Goal: Information Seeking & Learning: Learn about a topic

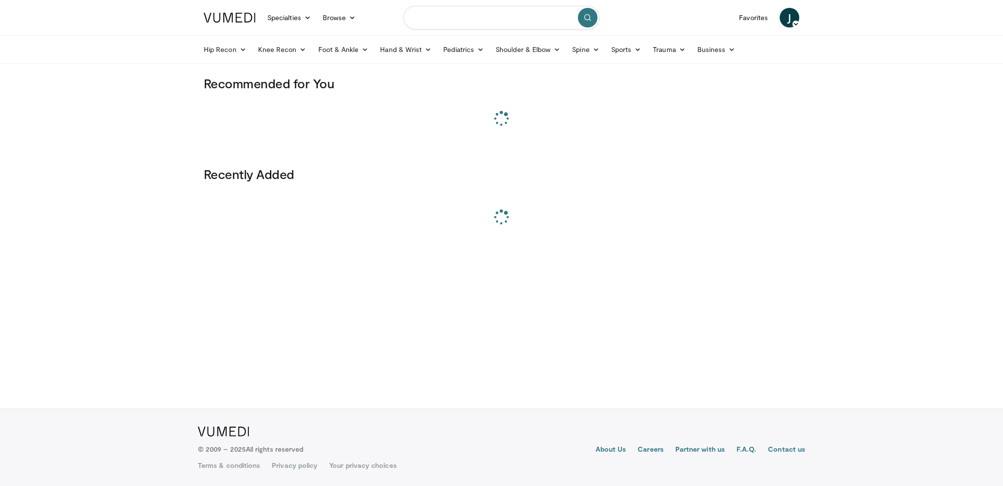
click at [464, 16] on input "Search topics, interventions" at bounding box center [502, 18] width 196 height 24
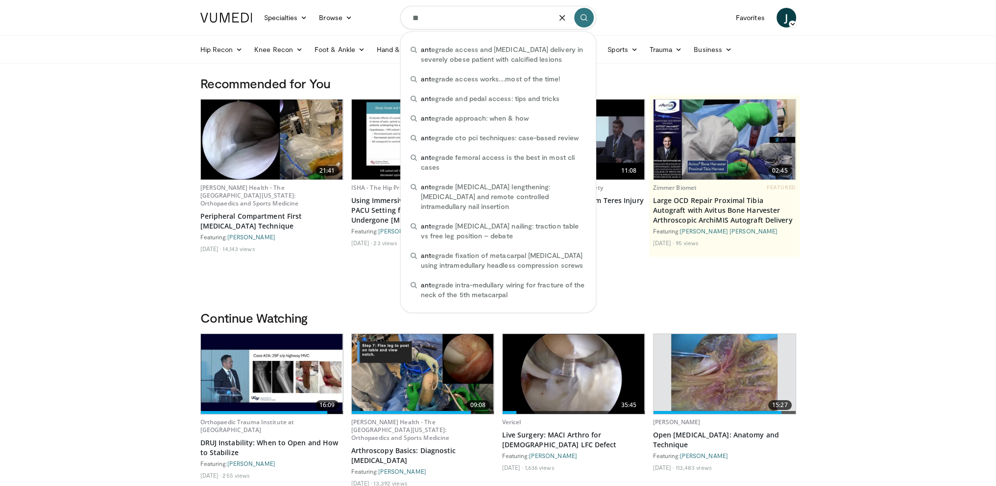
type input "*"
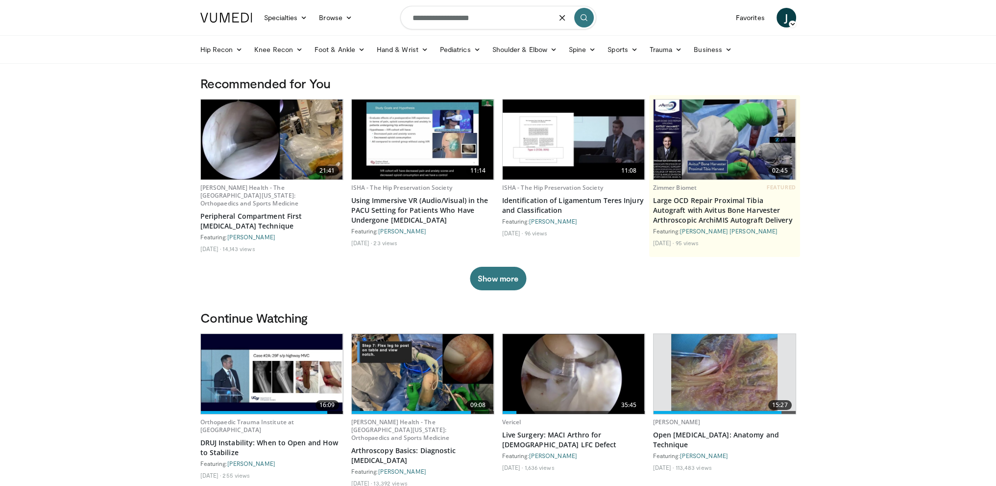
type input "**********"
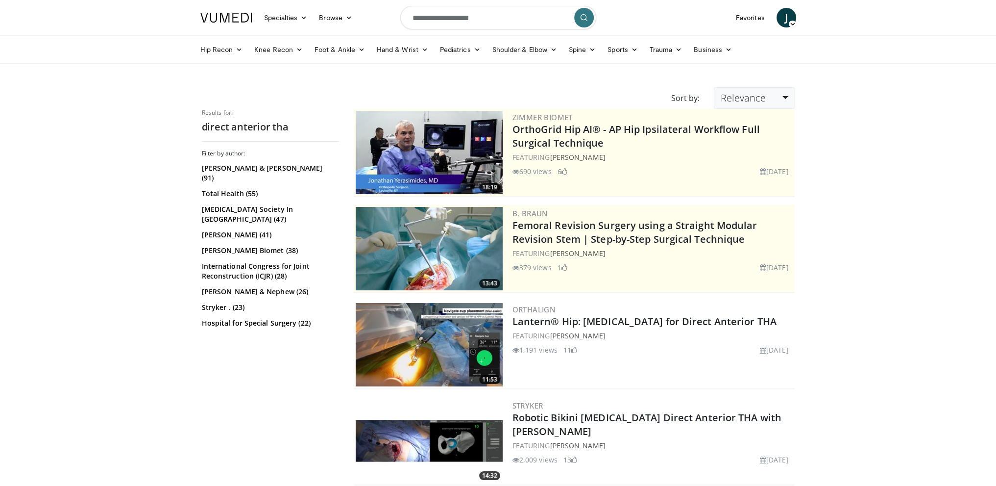
click at [764, 99] on span "Relevance" at bounding box center [742, 97] width 45 height 13
click at [741, 170] on link "Views" at bounding box center [752, 169] width 77 height 16
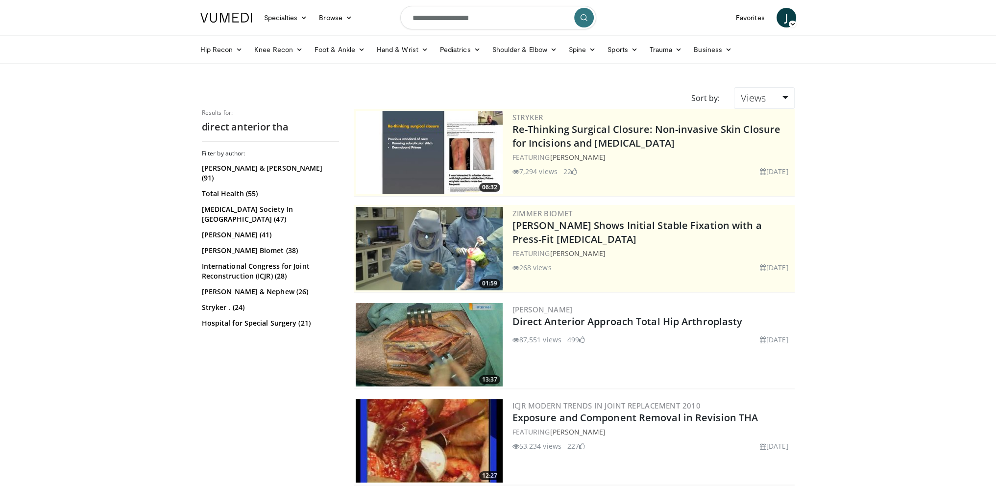
click at [442, 341] on img at bounding box center [429, 344] width 147 height 83
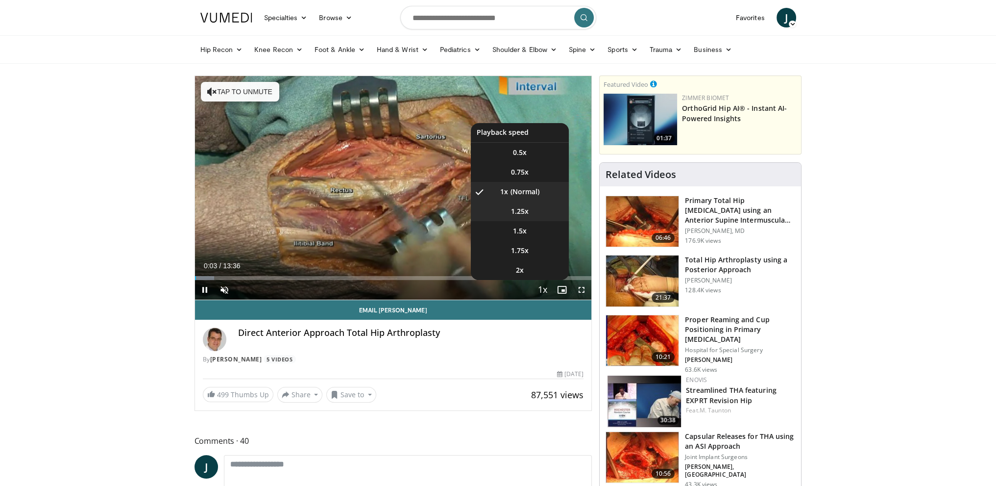
click at [520, 217] on li "1.25x" at bounding box center [520, 211] width 98 height 20
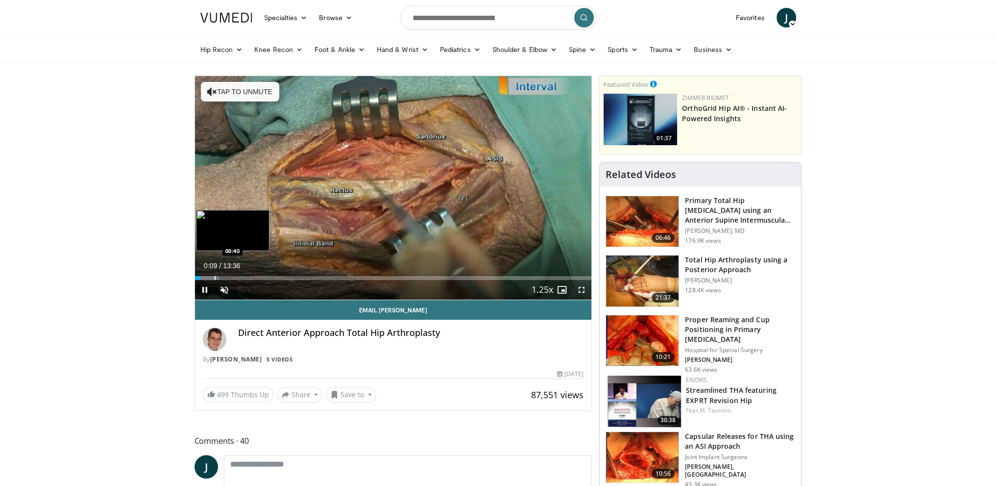
click at [215, 276] on div "Progress Bar" at bounding box center [215, 278] width 1 height 4
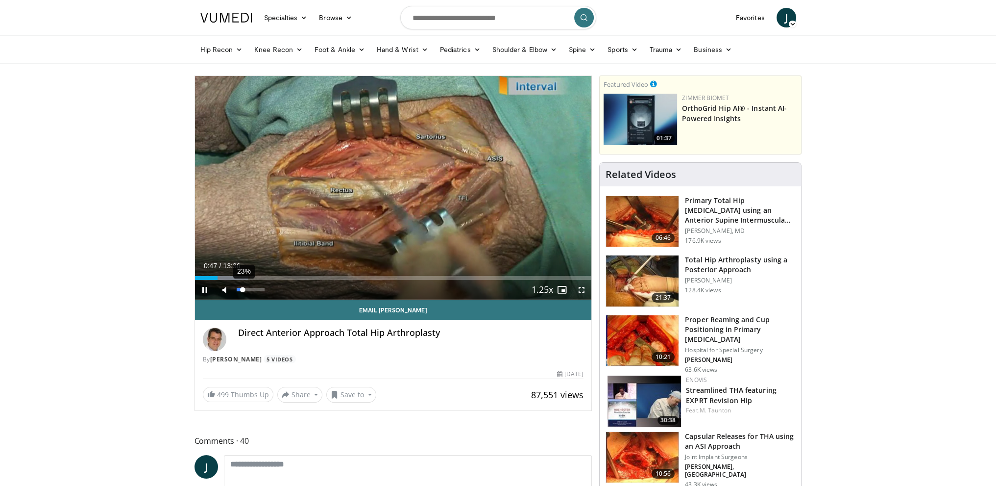
click at [243, 290] on div "23%" at bounding box center [251, 289] width 28 height 3
drag, startPoint x: 253, startPoint y: 290, endPoint x: 264, endPoint y: 290, distance: 10.8
click at [262, 290] on div "84%" at bounding box center [251, 289] width 28 height 3
click at [213, 278] on div "Progress Bar" at bounding box center [213, 278] width 1 height 4
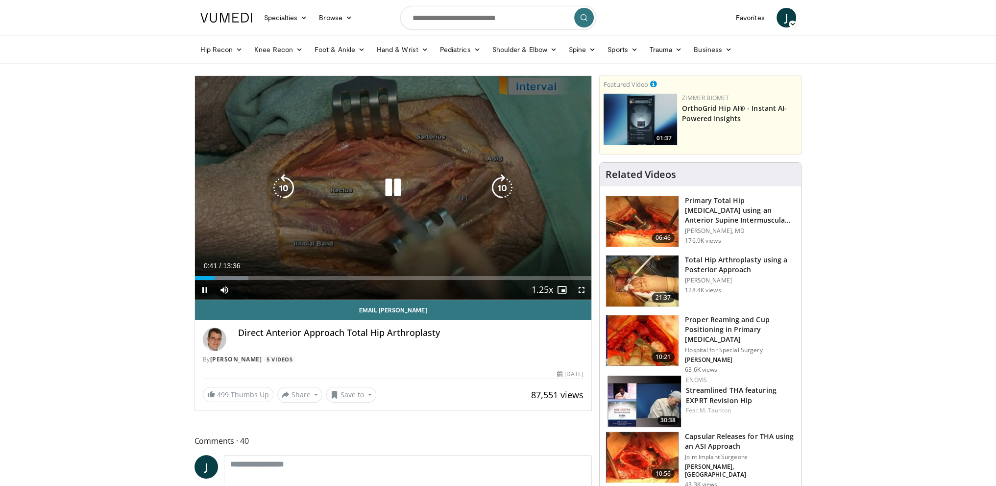
click at [451, 148] on div "10 seconds Tap to unmute" at bounding box center [393, 187] width 397 height 223
